Goal: Task Accomplishment & Management: Manage account settings

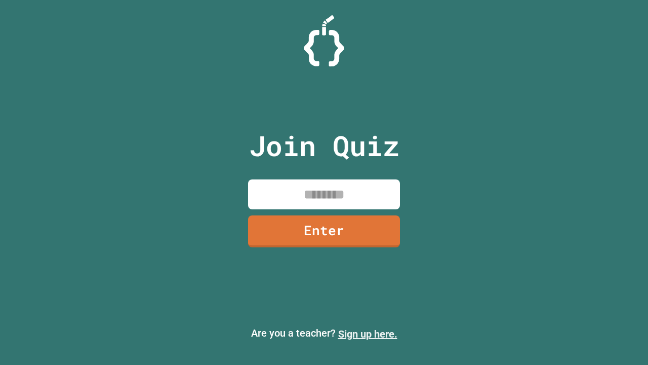
click at [368, 334] on link "Sign up here." at bounding box center [367, 334] width 59 height 12
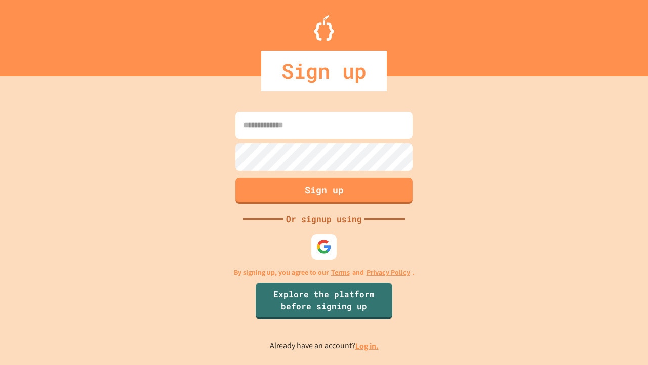
click at [368, 345] on link "Log in." at bounding box center [367, 345] width 23 height 11
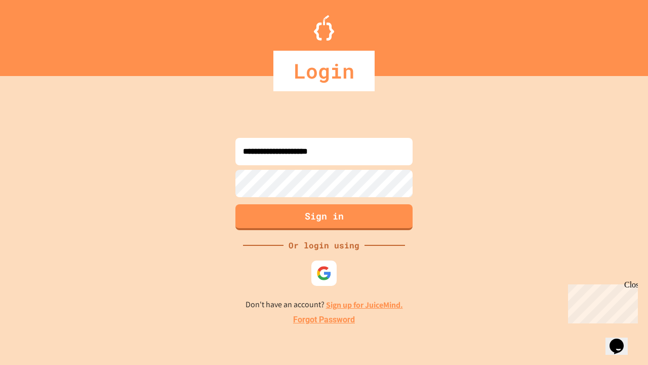
type input "**********"
